Goal: Information Seeking & Learning: Learn about a topic

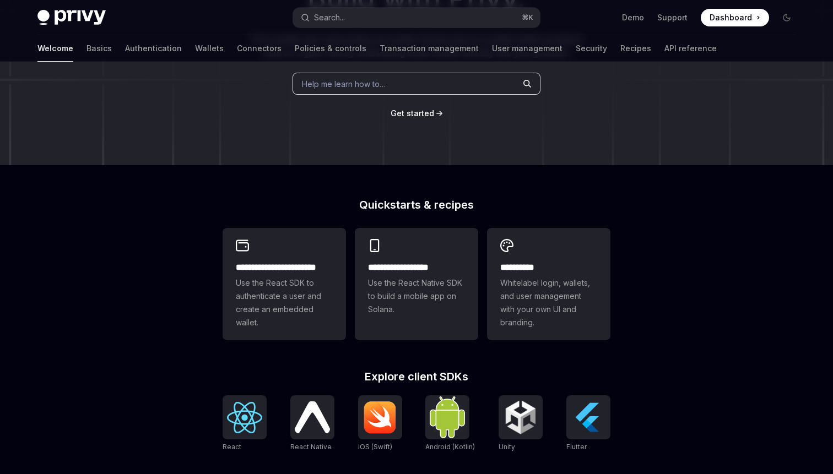
scroll to position [99, 0]
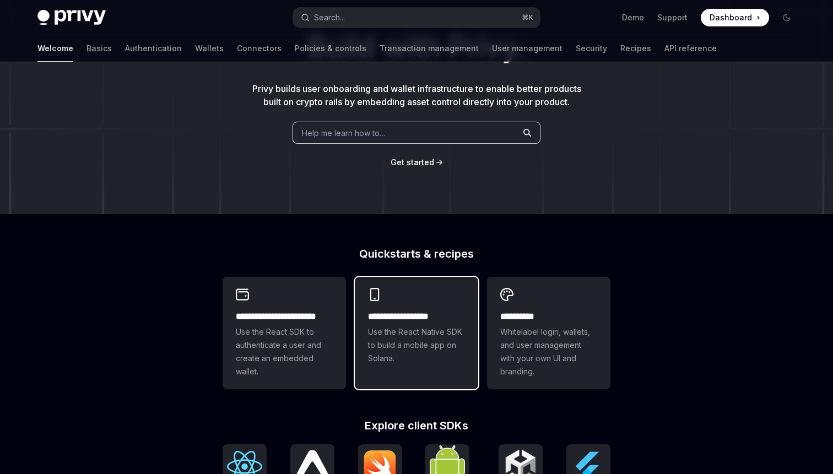
click at [427, 313] on h2 "**********" at bounding box center [416, 316] width 97 height 13
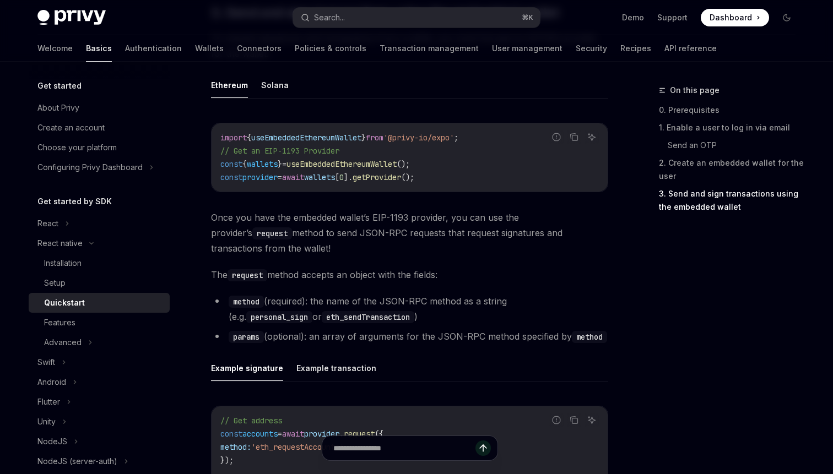
scroll to position [1289, 0]
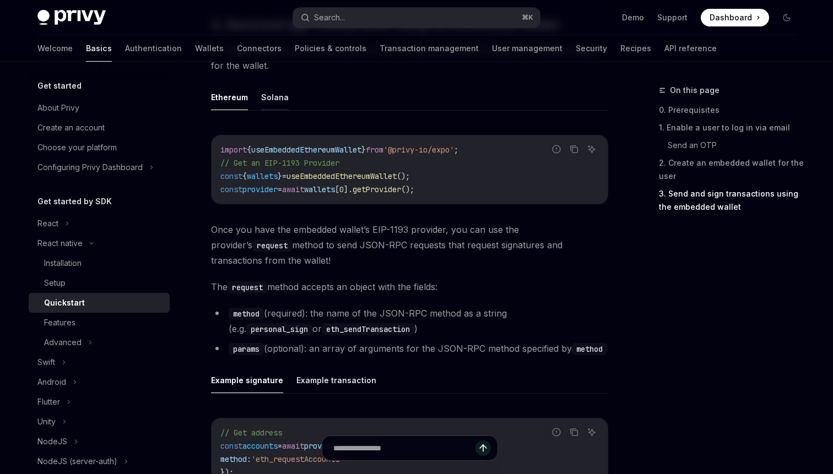
click at [276, 99] on button "Solana" at bounding box center [275, 97] width 28 height 26
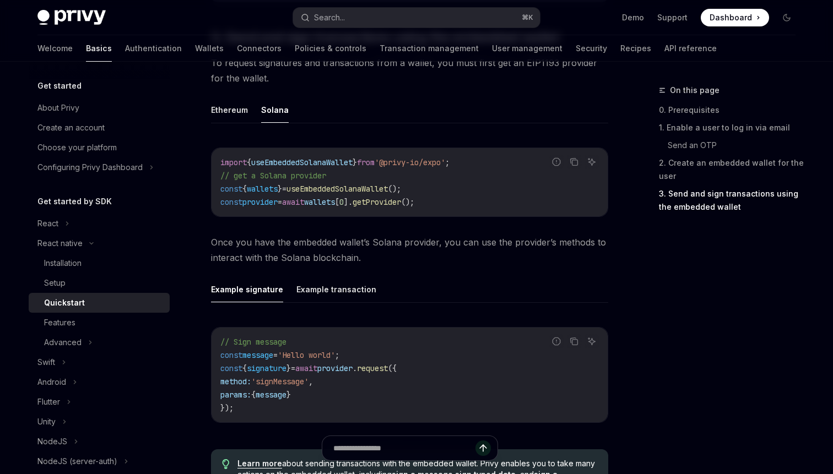
scroll to position [1312, 0]
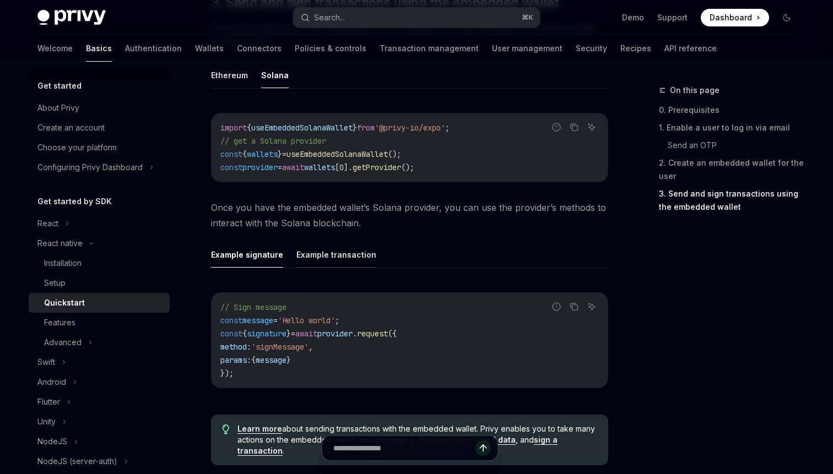
click at [334, 253] on button "Example transaction" at bounding box center [336, 255] width 80 height 26
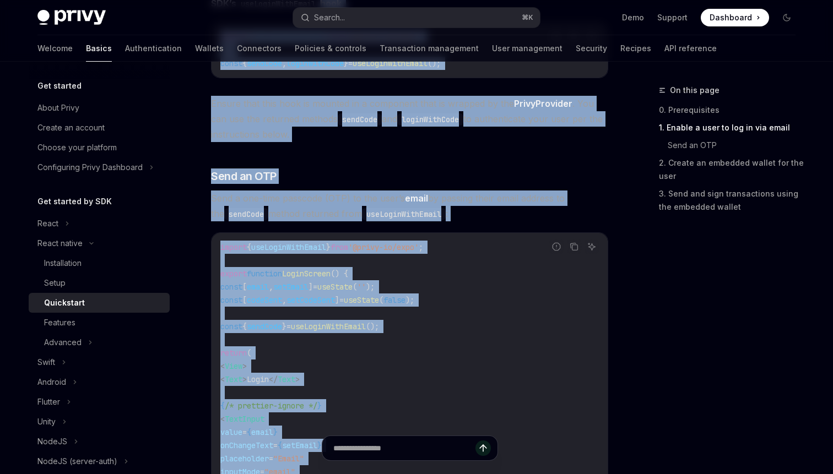
scroll to position [334, 0]
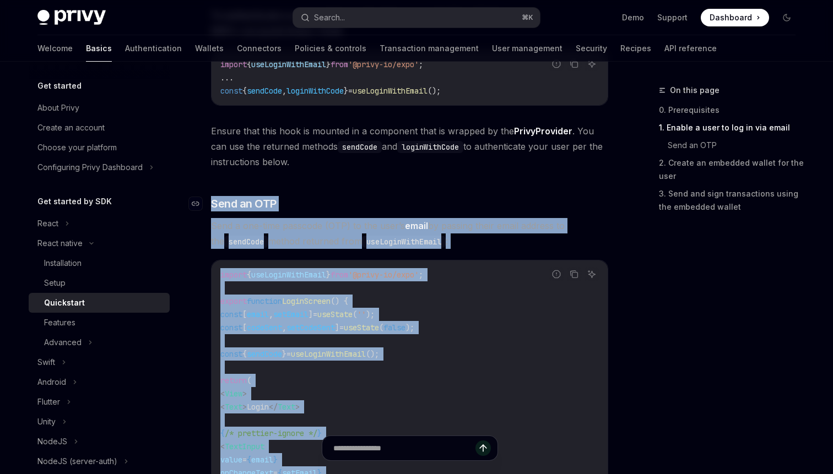
drag, startPoint x: 377, startPoint y: 289, endPoint x: 214, endPoint y: 202, distance: 184.8
copy div "Lore ip DOL Sita c adi-elit seddoeiu (TEM) in utl etdo’m aliqu en adminim venia…"
click at [330, 277] on span "}" at bounding box center [328, 275] width 4 height 10
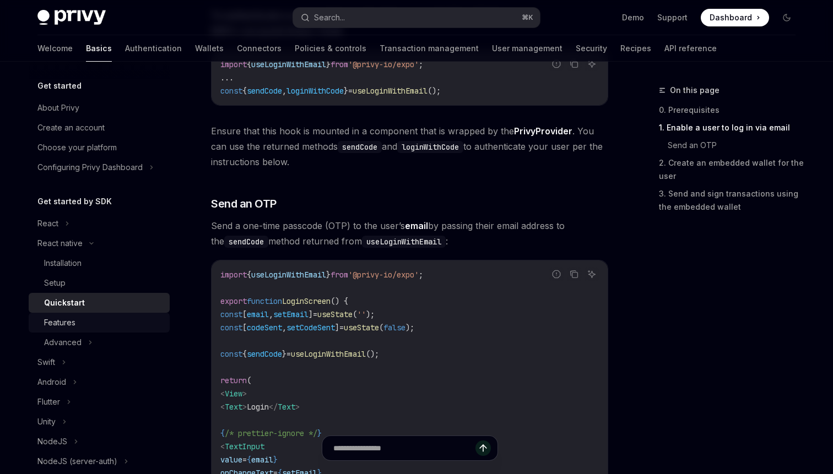
click at [99, 318] on div "Features" at bounding box center [103, 322] width 119 height 13
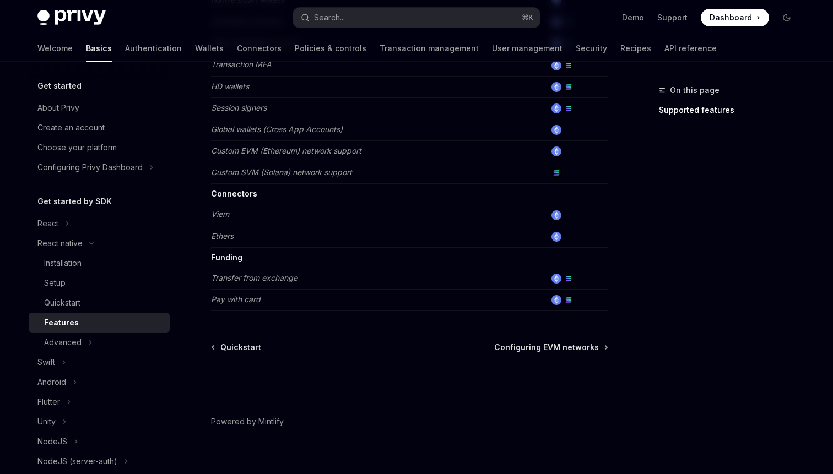
scroll to position [562, 0]
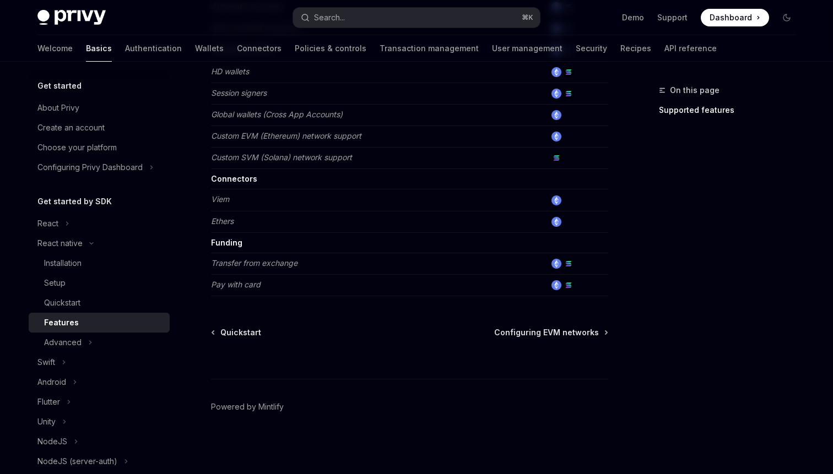
click at [302, 154] on em "Custom SVM (Solana) network support" at bounding box center [281, 157] width 141 height 9
click at [105, 346] on div "Advanced" at bounding box center [99, 343] width 141 height 20
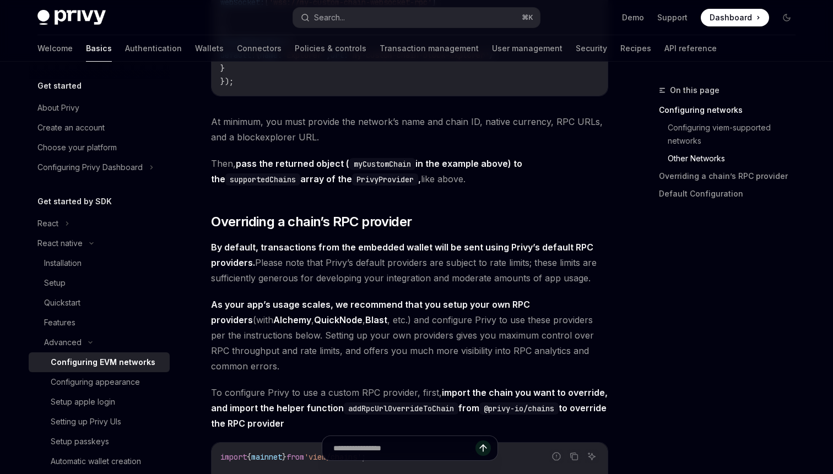
scroll to position [1092, 0]
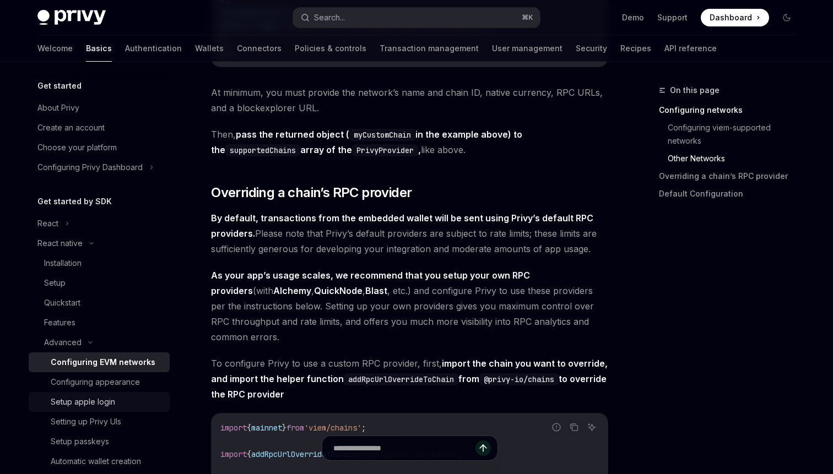
click at [138, 402] on div "Setup apple login" at bounding box center [107, 401] width 112 height 13
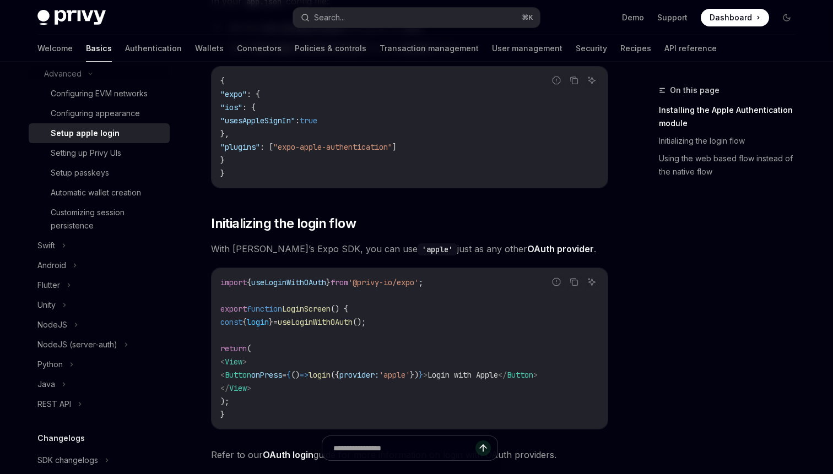
scroll to position [263, 0]
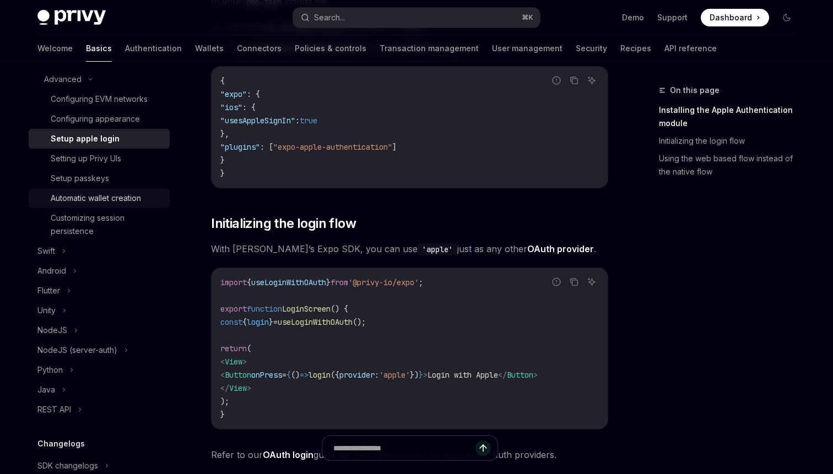
click at [114, 200] on div "Automatic wallet creation" at bounding box center [96, 198] width 90 height 13
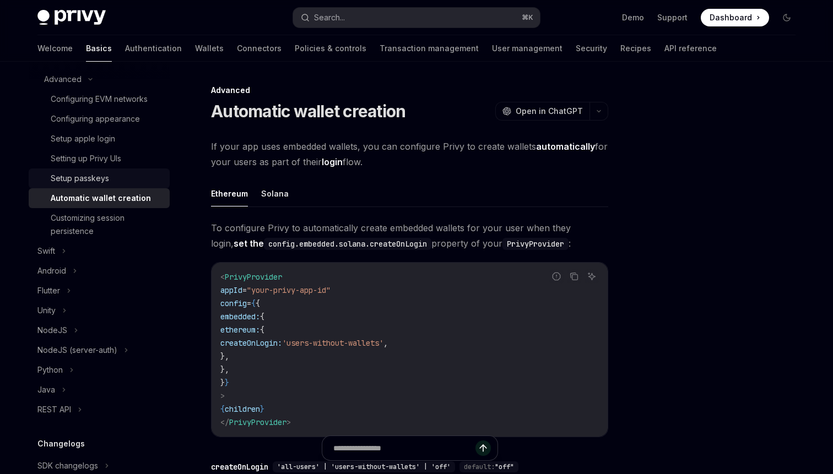
click at [124, 180] on div "Setup passkeys" at bounding box center [107, 178] width 112 height 13
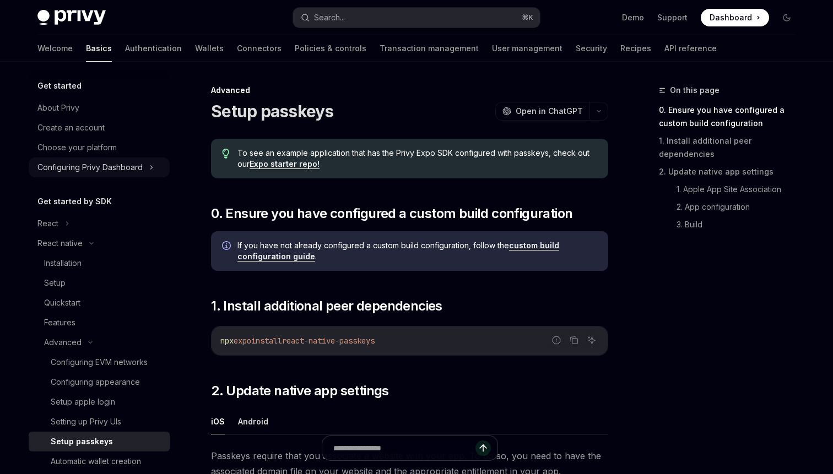
click at [140, 174] on div "Configuring Privy Dashboard" at bounding box center [89, 167] width 105 height 13
type textarea "*"
